Goal: Information Seeking & Learning: Learn about a topic

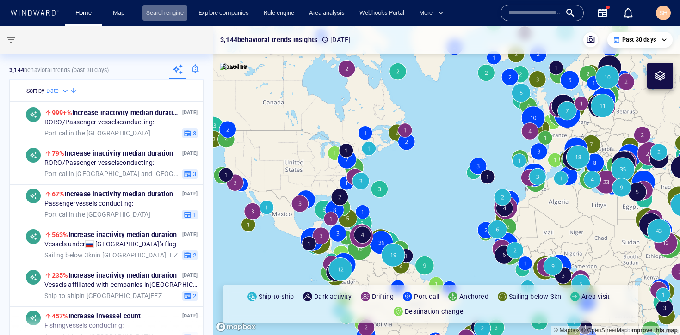
click at [165, 14] on link "Search engine" at bounding box center [164, 13] width 45 height 16
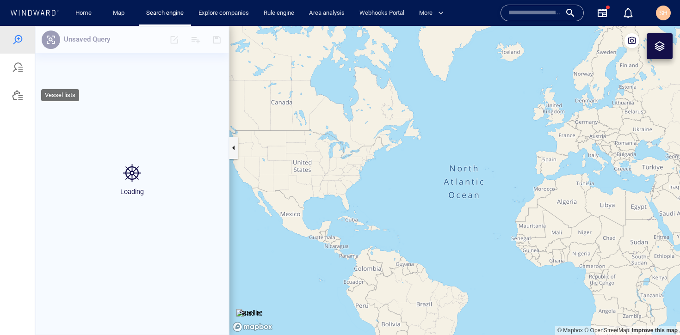
click at [18, 98] on div at bounding box center [17, 95] width 11 height 11
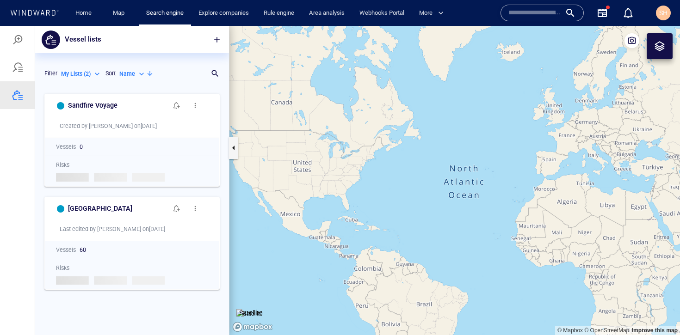
scroll to position [239, 187]
click at [87, 75] on p "My Lists ( 2 )" at bounding box center [76, 74] width 30 height 8
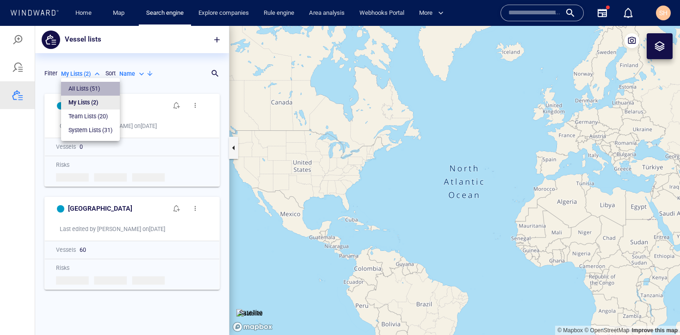
click at [97, 87] on p "All Lists ( 51 )" at bounding box center [83, 89] width 31 height 8
type input "***"
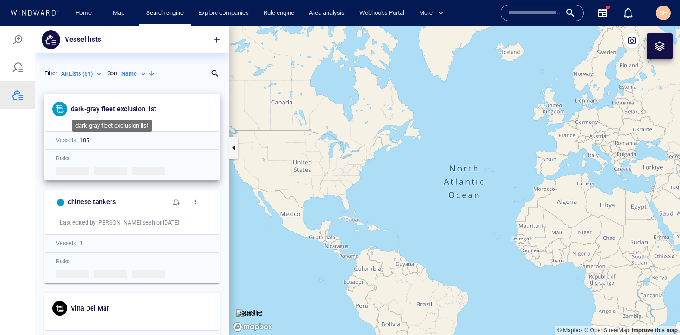
click at [123, 111] on span "dark-gray fleet exclusion list" at bounding box center [114, 108] width 86 height 7
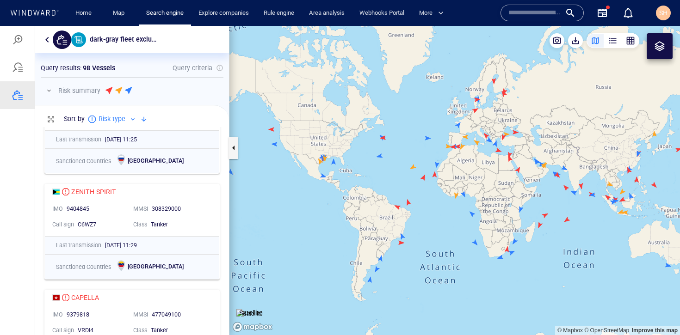
scroll to position [1567, 0]
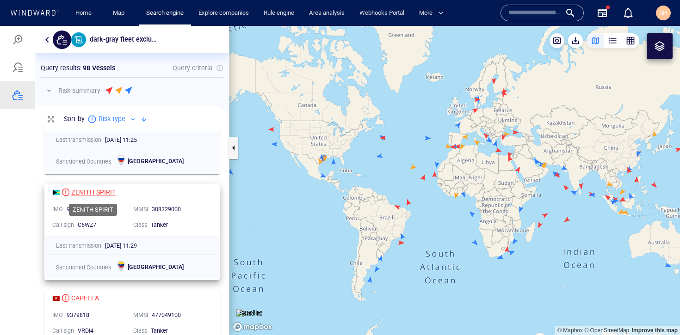
click at [104, 192] on div "ZENITH SPIRIT" at bounding box center [93, 192] width 45 height 11
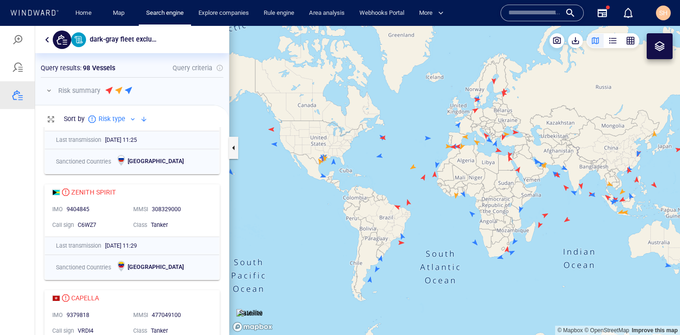
click at [51, 43] on div at bounding box center [47, 39] width 11 height 11
click at [49, 43] on button "button" at bounding box center [47, 39] width 11 height 11
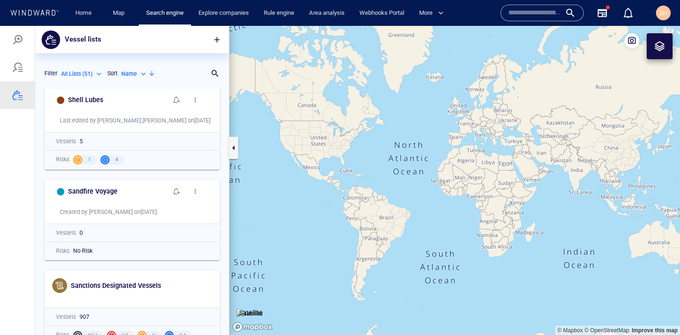
scroll to position [614, 0]
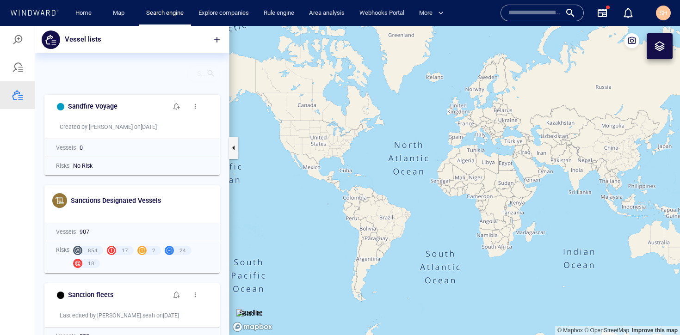
click at [217, 73] on div "Search for a list name" at bounding box center [203, 74] width 32 height 16
click at [202, 78] on div "Search for a list name" at bounding box center [211, 73] width 18 height 18
click at [213, 74] on div at bounding box center [210, 73] width 9 height 9
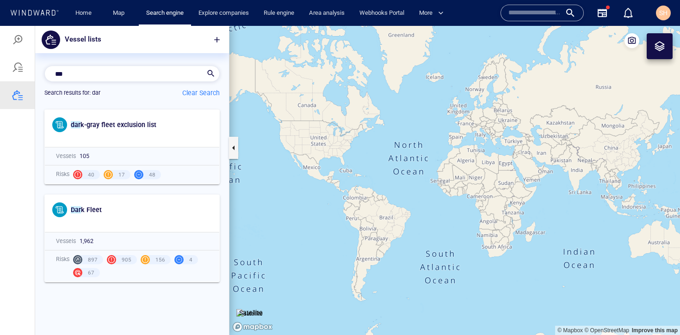
scroll to position [7, 7]
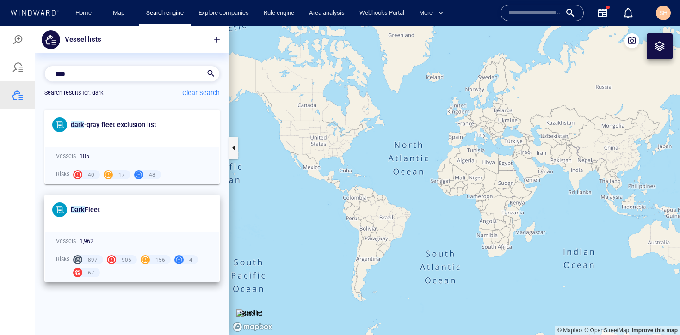
type input "****"
click at [74, 205] on h6 "Dark Fleet" at bounding box center [85, 210] width 29 height 12
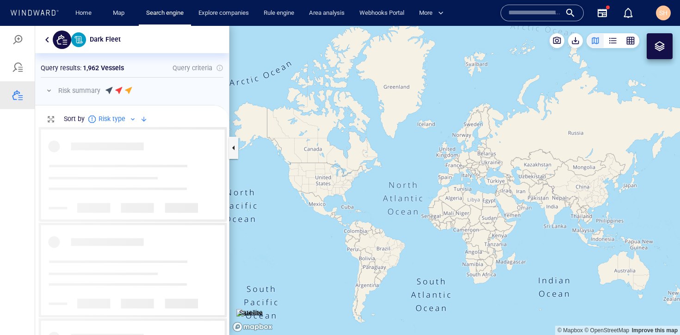
scroll to position [201, 187]
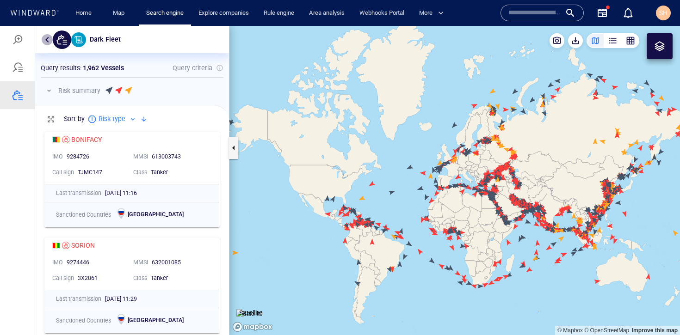
click at [48, 42] on button "button" at bounding box center [47, 39] width 11 height 11
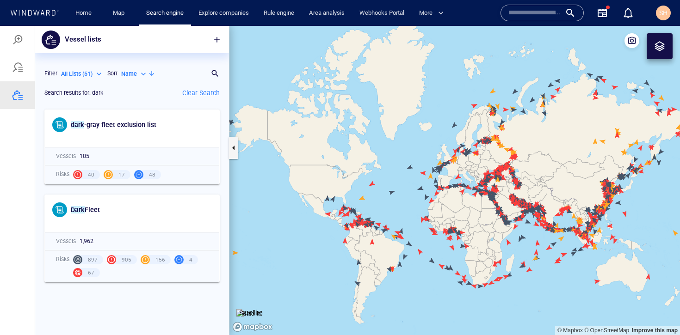
scroll to position [223, 187]
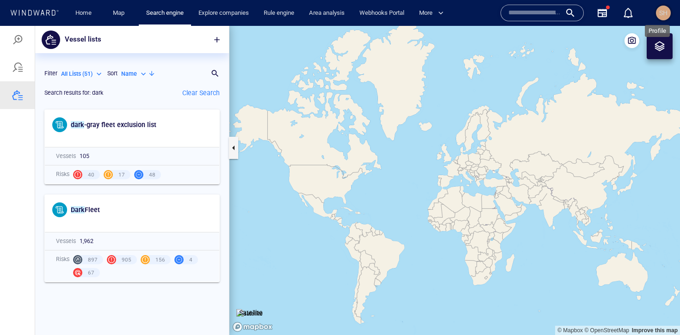
click at [662, 16] on span "SH" at bounding box center [663, 12] width 8 height 7
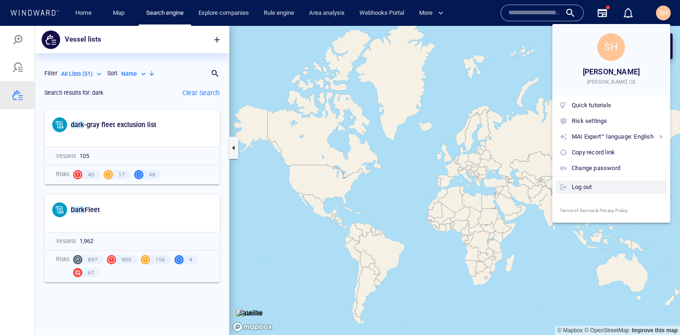
click at [585, 186] on div "Log out" at bounding box center [617, 187] width 91 height 10
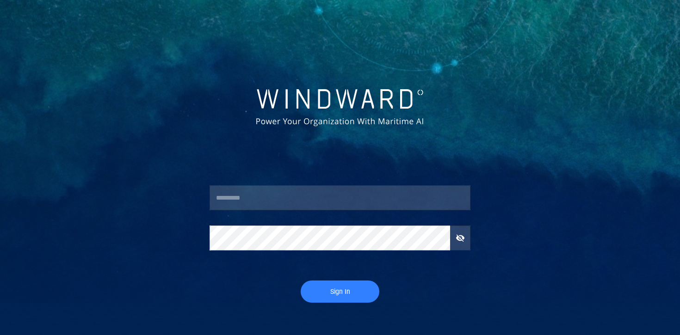
type input "********"
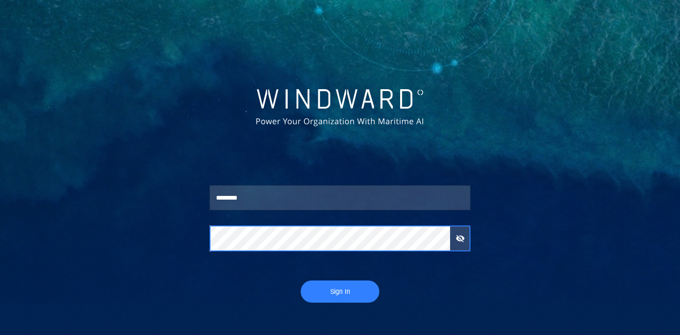
click at [346, 295] on span "Sign In" at bounding box center [340, 292] width 60 height 12
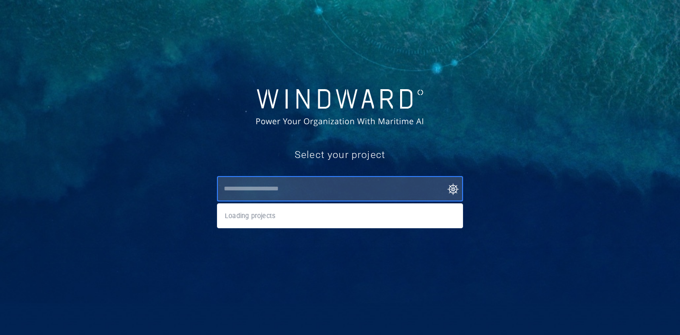
click at [333, 189] on input "text" at bounding box center [342, 189] width 242 height 17
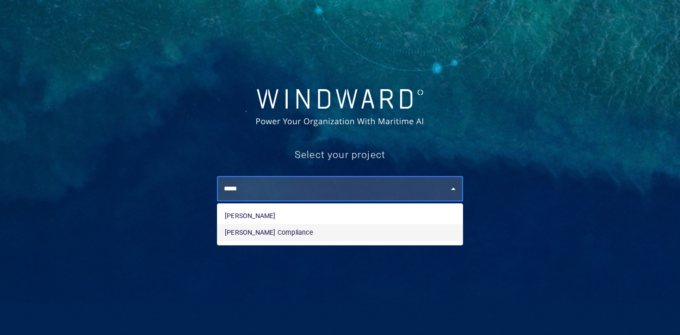
click at [302, 231] on li "[PERSON_NAME] Compliance" at bounding box center [339, 232] width 245 height 17
type input "**********"
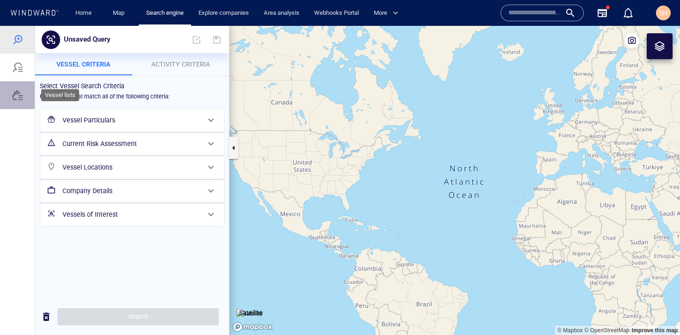
click at [15, 98] on div at bounding box center [17, 95] width 11 height 11
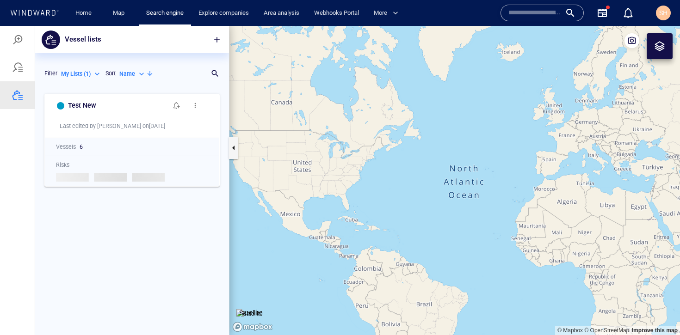
scroll to position [239, 187]
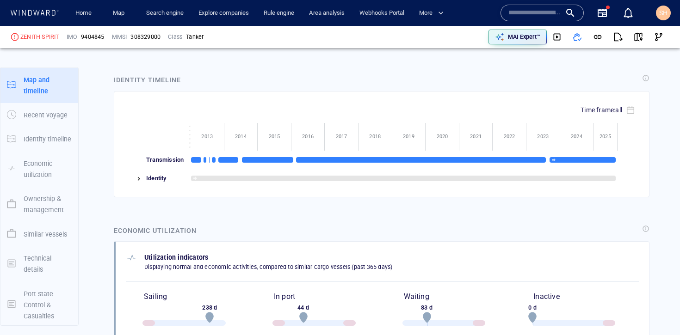
scroll to position [122, 0]
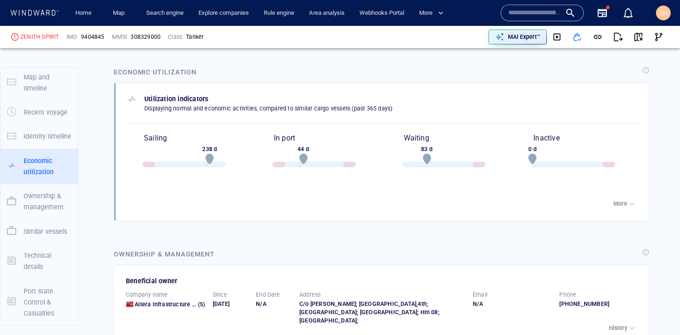
scroll to position [1103, 0]
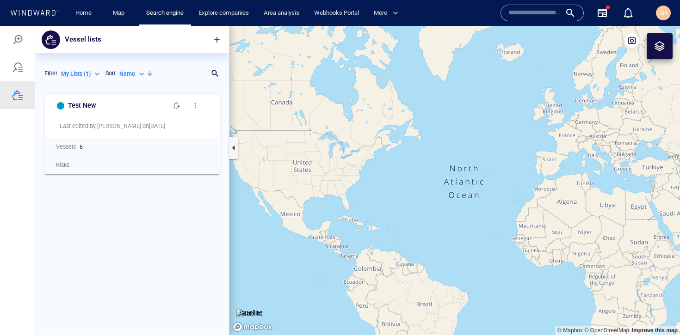
scroll to position [239, 187]
